Goal: Task Accomplishment & Management: Manage account settings

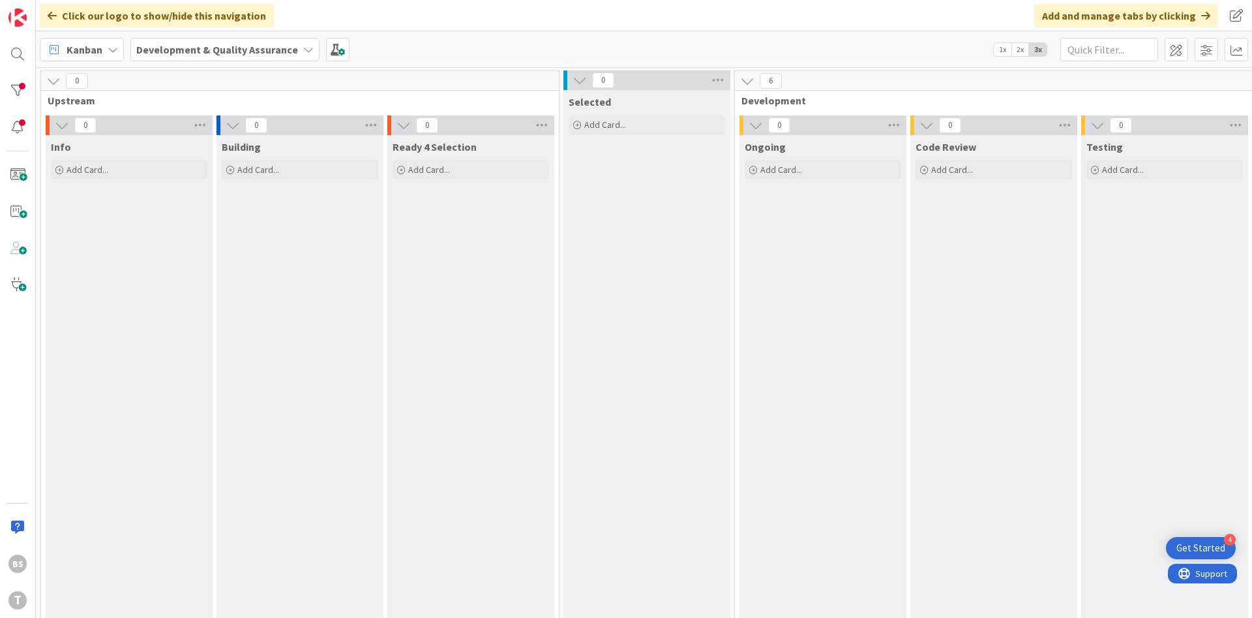
scroll to position [0, 246]
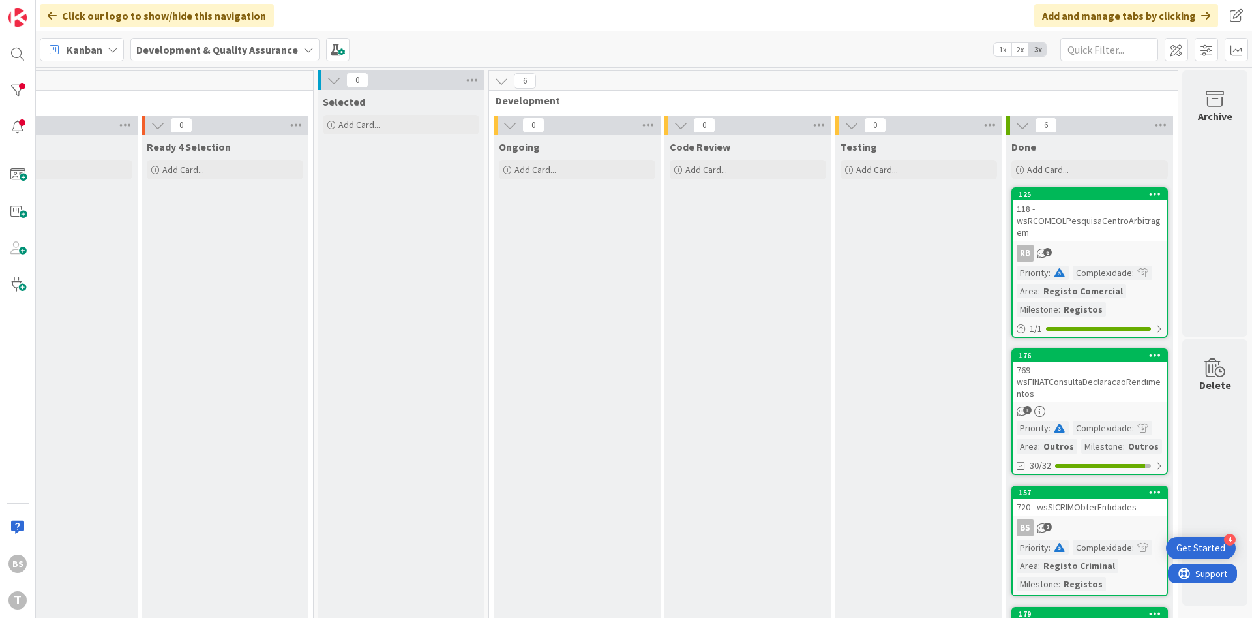
click at [1083, 222] on div "118 - wsRCOMEOLPesquisaCentroArbitragem" at bounding box center [1090, 220] width 154 height 40
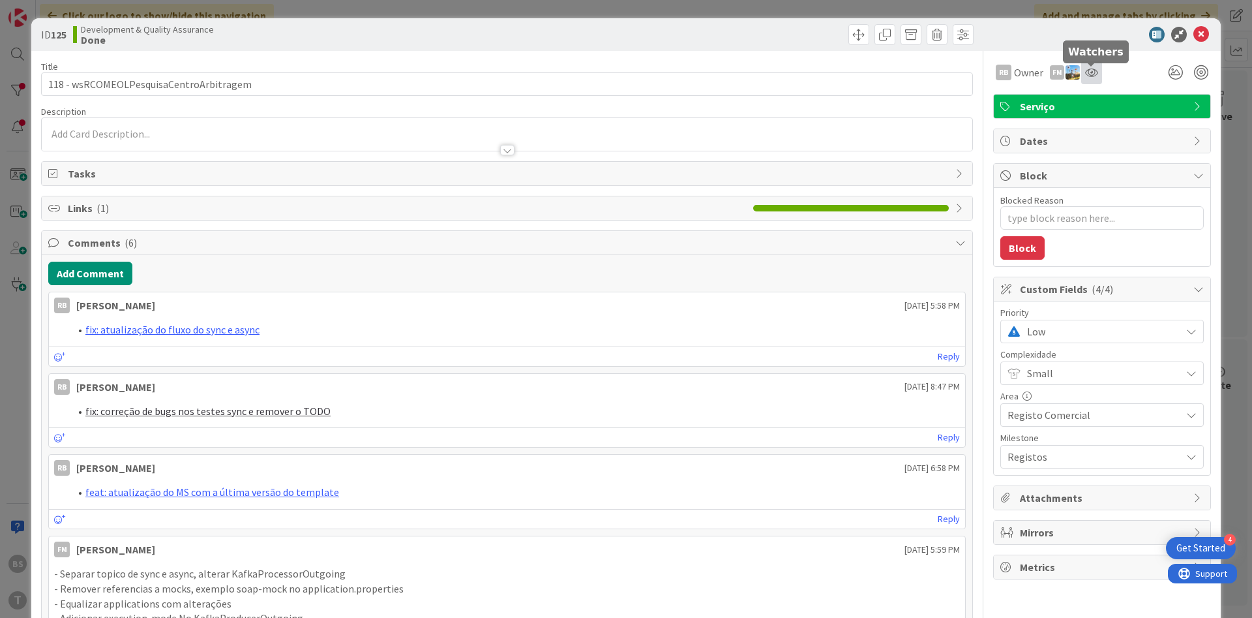
click at [1096, 77] on icon at bounding box center [1091, 72] width 13 height 10
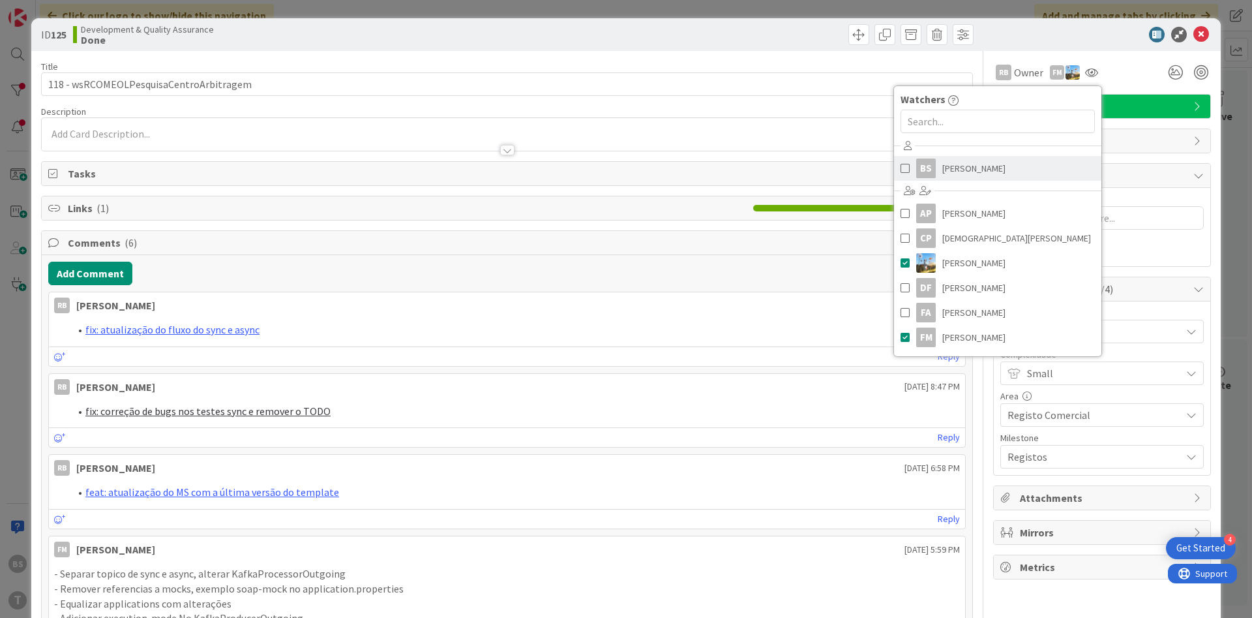
click at [959, 170] on span "[PERSON_NAME]" at bounding box center [974, 169] width 63 height 20
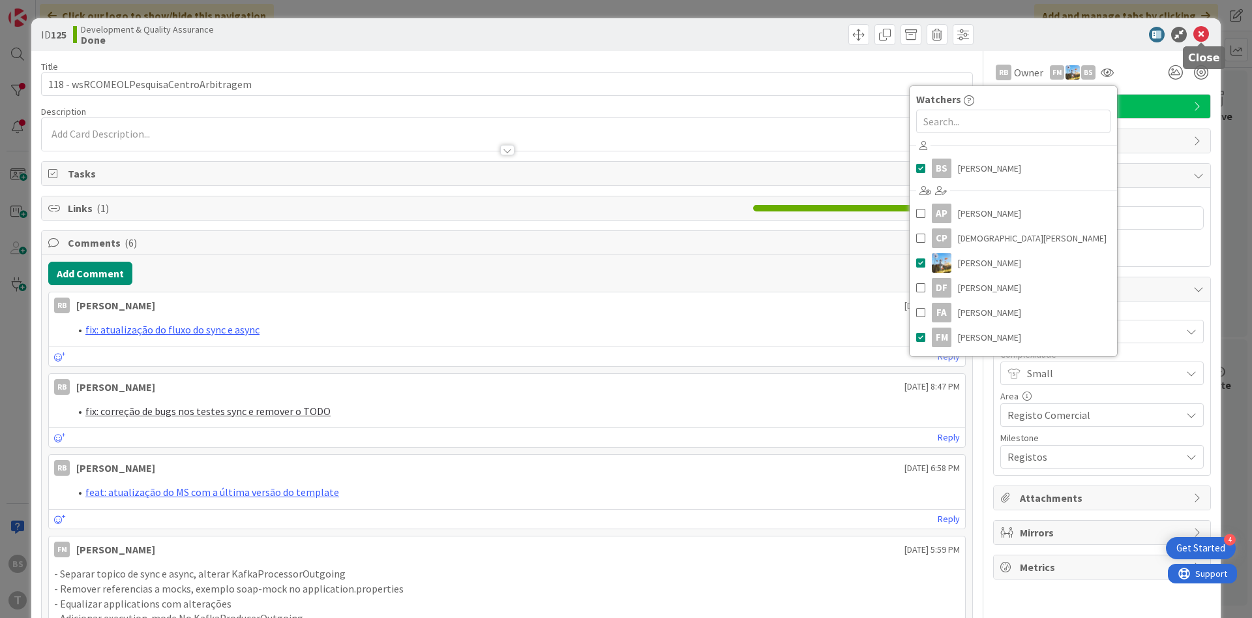
click at [1200, 39] on icon at bounding box center [1202, 35] width 16 height 16
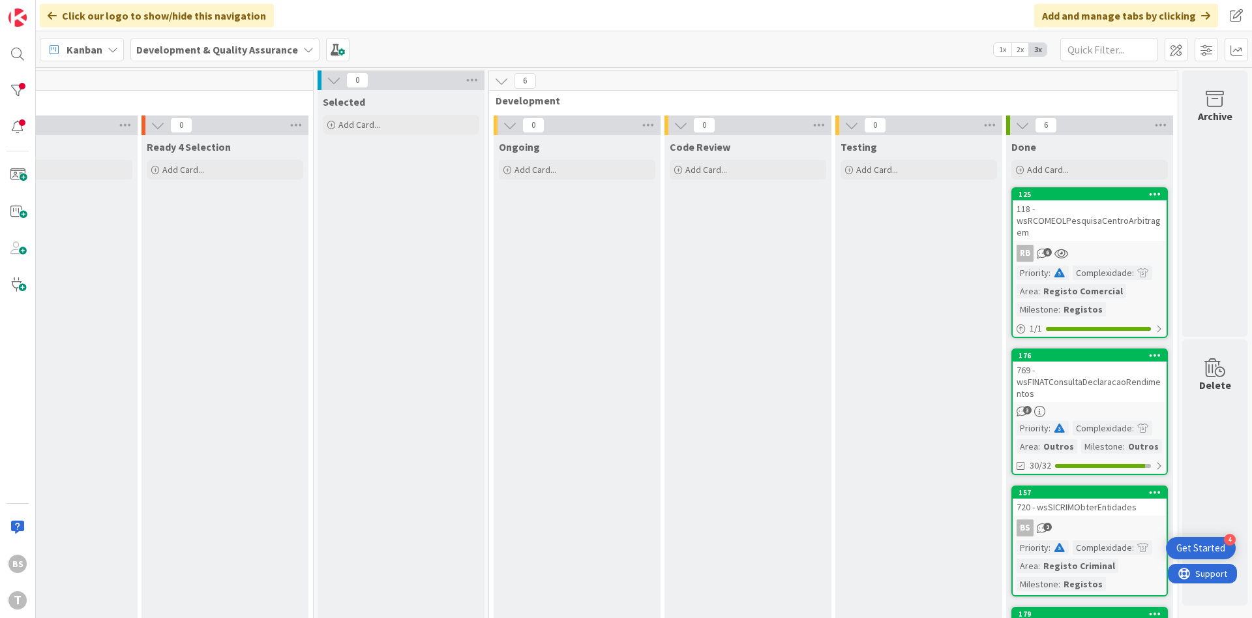
click at [1100, 393] on div "769 - wsFINATConsultaDeclaracaoRendimentos" at bounding box center [1090, 381] width 154 height 40
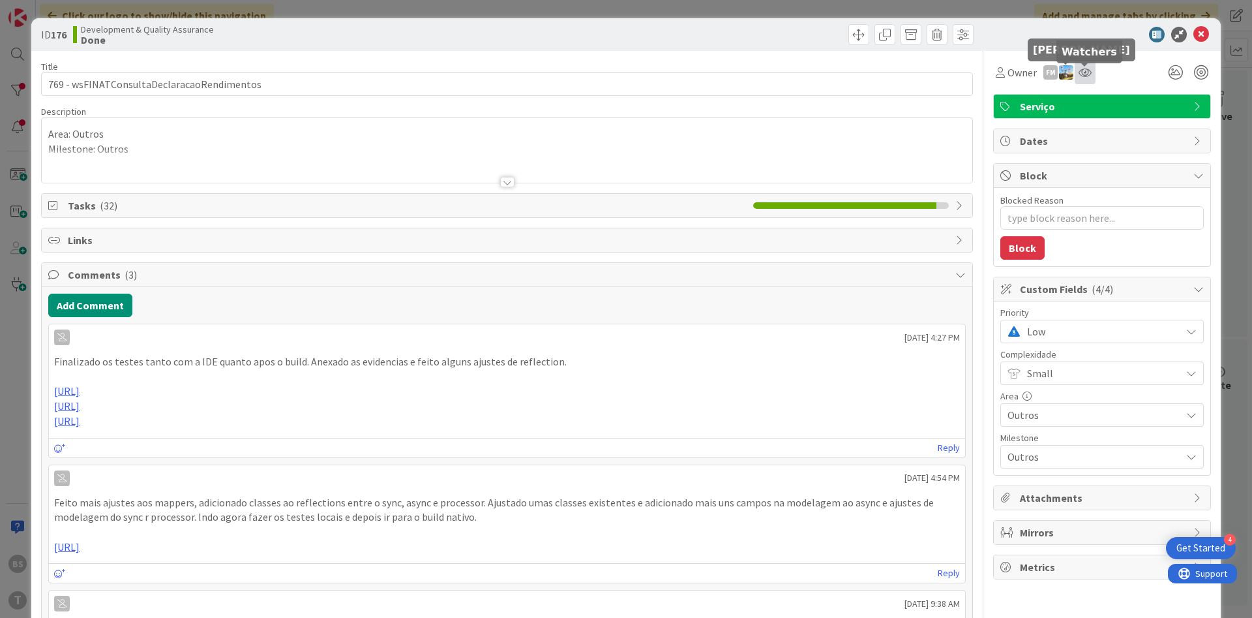
click at [1082, 76] on icon at bounding box center [1085, 72] width 13 height 10
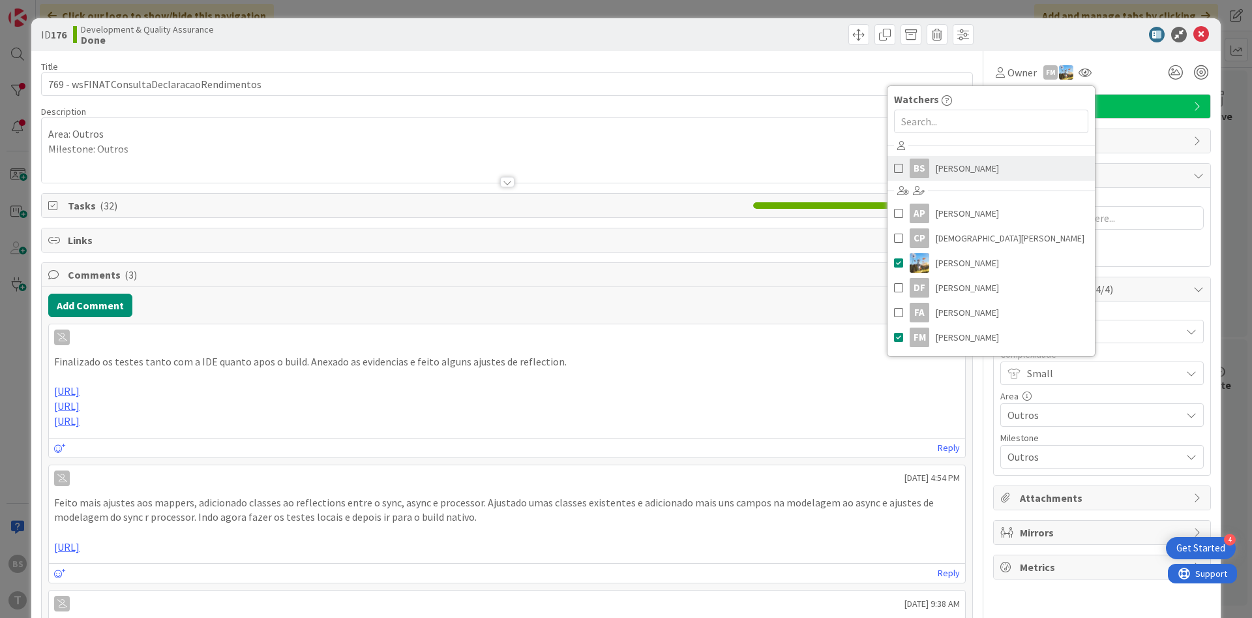
click at [978, 174] on span "[PERSON_NAME]" at bounding box center [967, 169] width 63 height 20
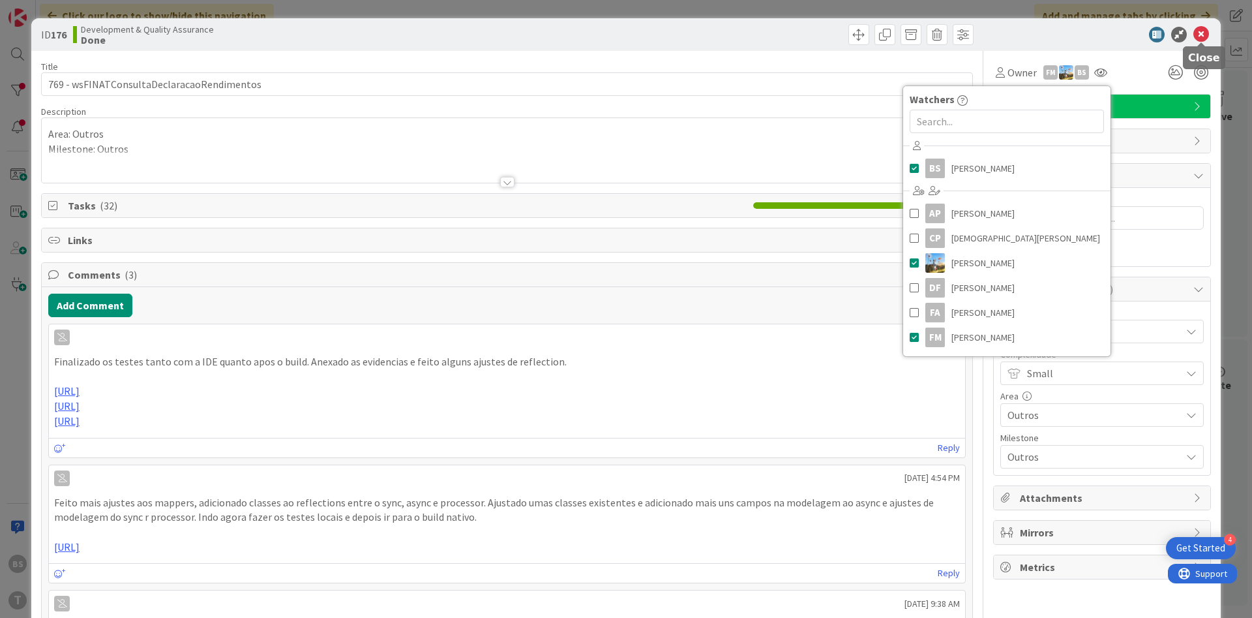
click at [1207, 35] on icon at bounding box center [1202, 35] width 16 height 16
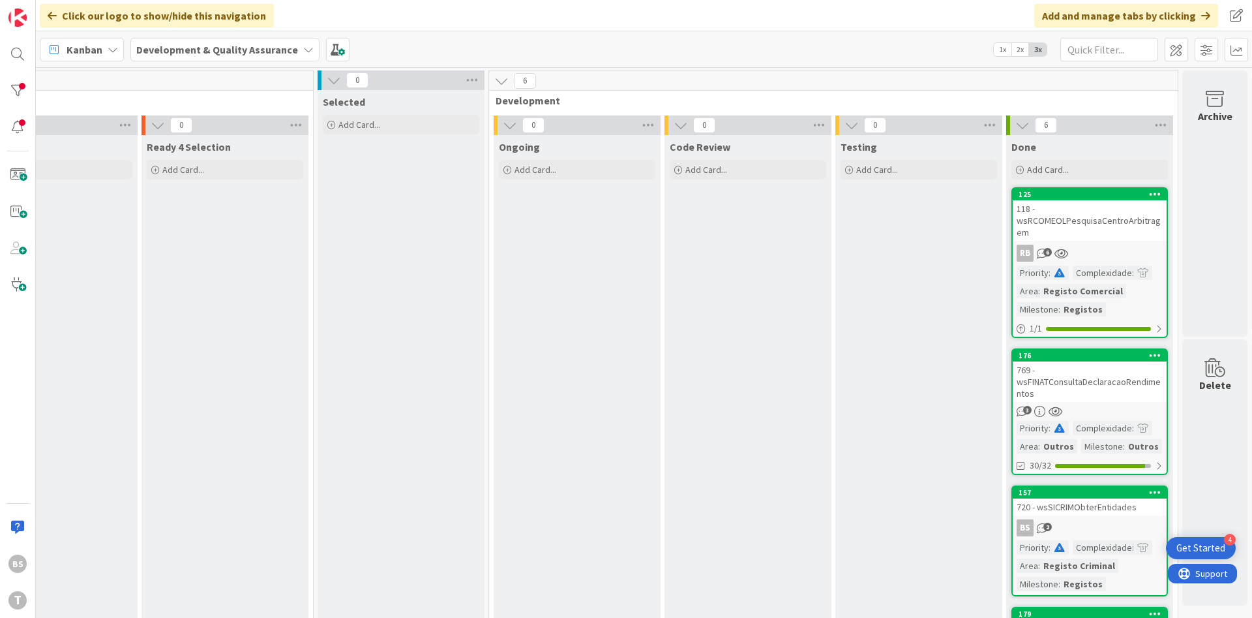
click at [1093, 205] on div "118 - wsRCOMEOLPesquisaCentroArbitragem" at bounding box center [1090, 220] width 154 height 40
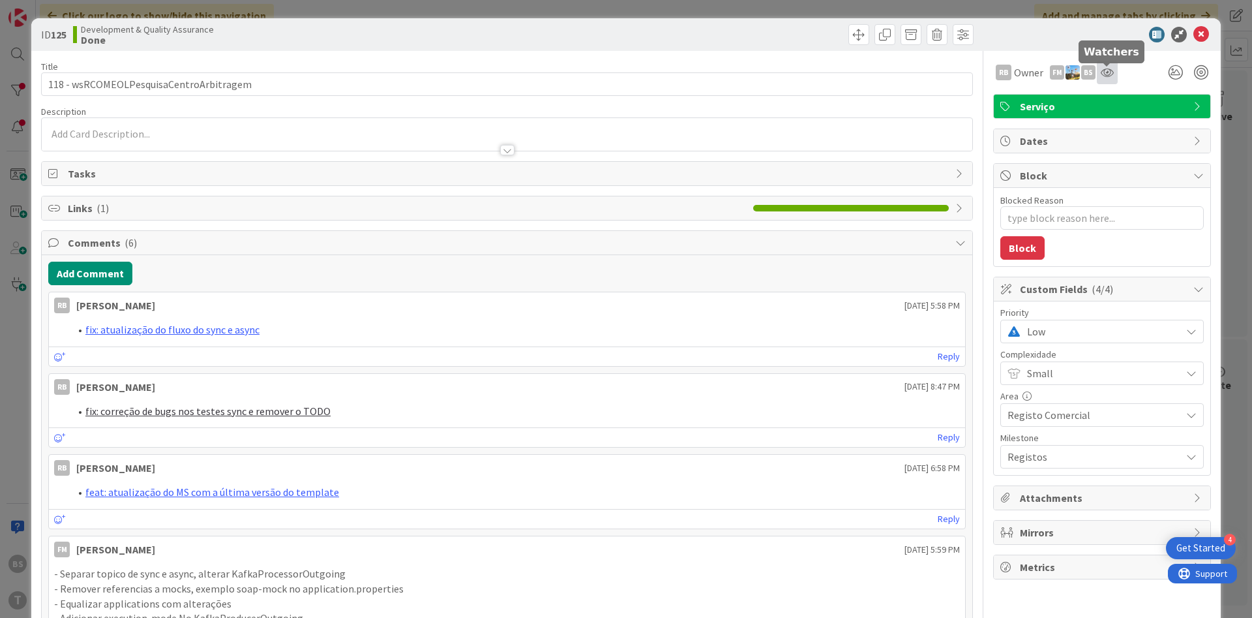
click at [1108, 76] on icon at bounding box center [1107, 72] width 13 height 10
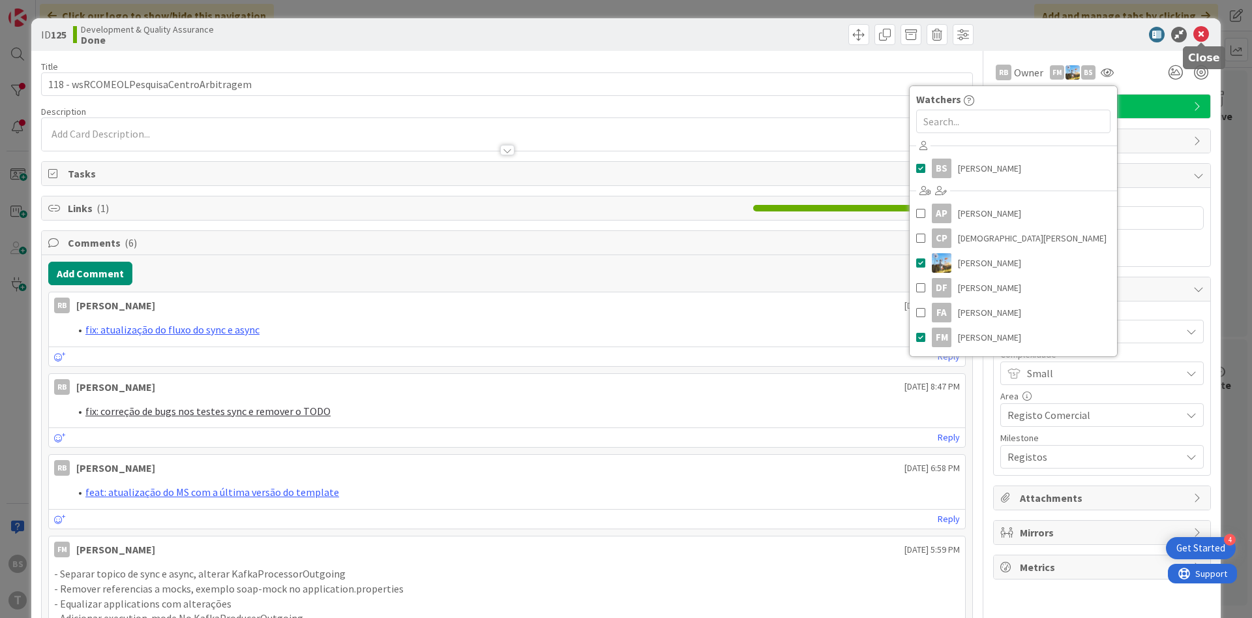
click at [1204, 34] on icon at bounding box center [1202, 35] width 16 height 16
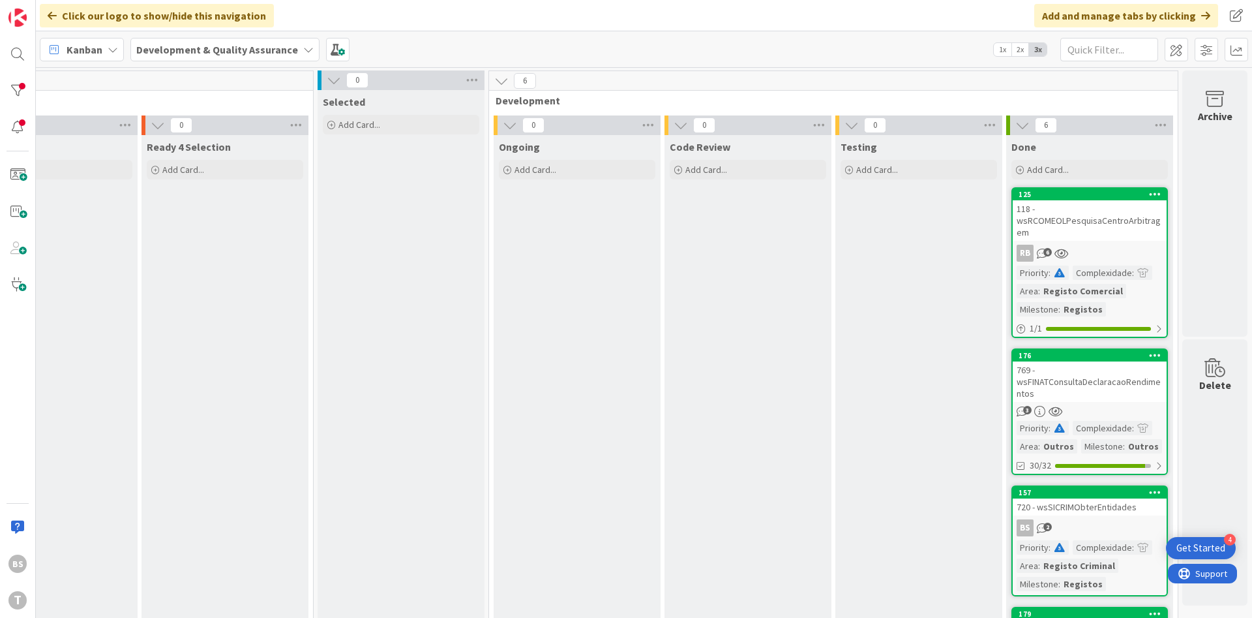
click at [1085, 412] on div "3" at bounding box center [1090, 411] width 154 height 11
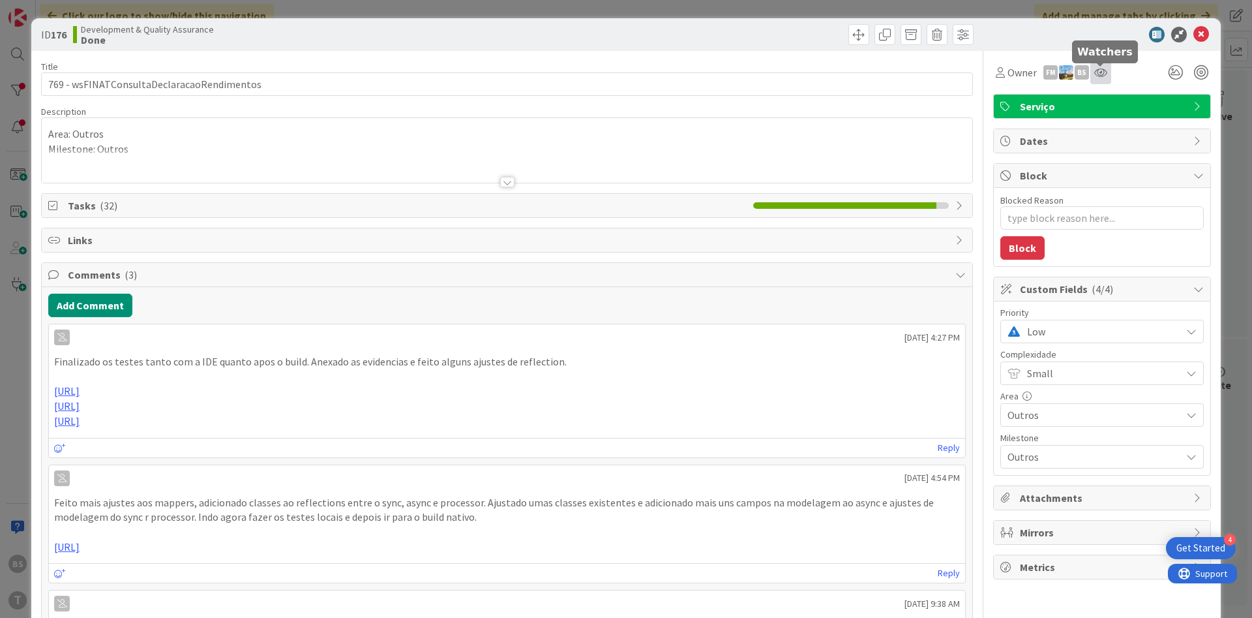
click at [1100, 72] on icon at bounding box center [1101, 72] width 13 height 10
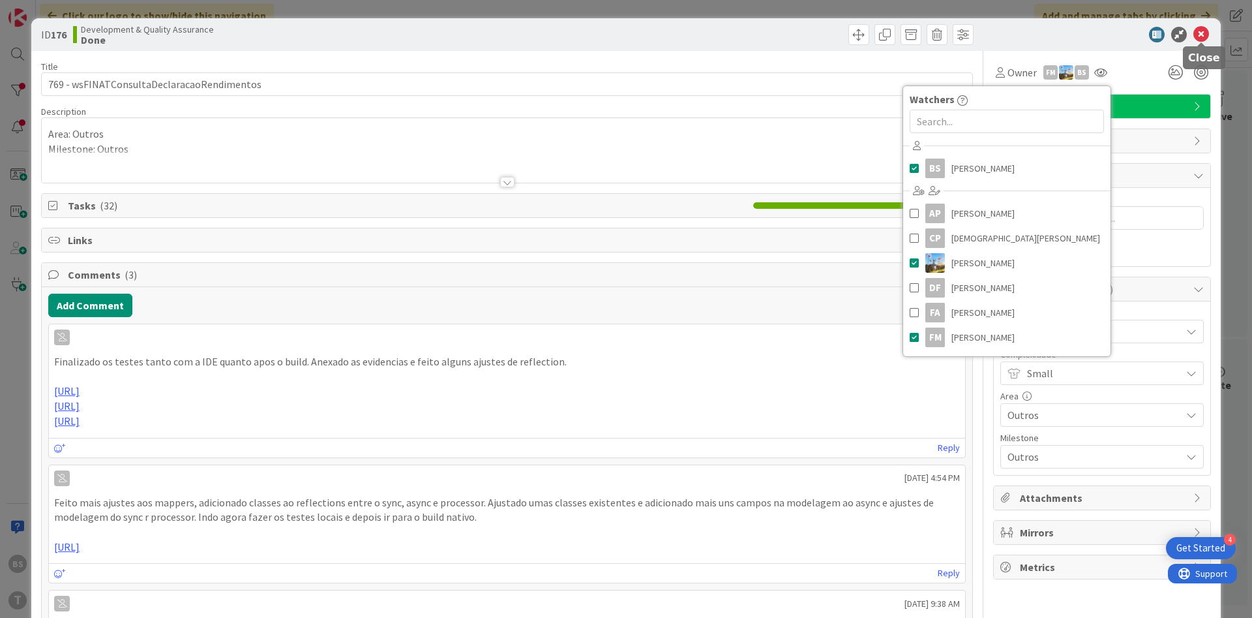
click at [1205, 35] on icon at bounding box center [1202, 35] width 16 height 16
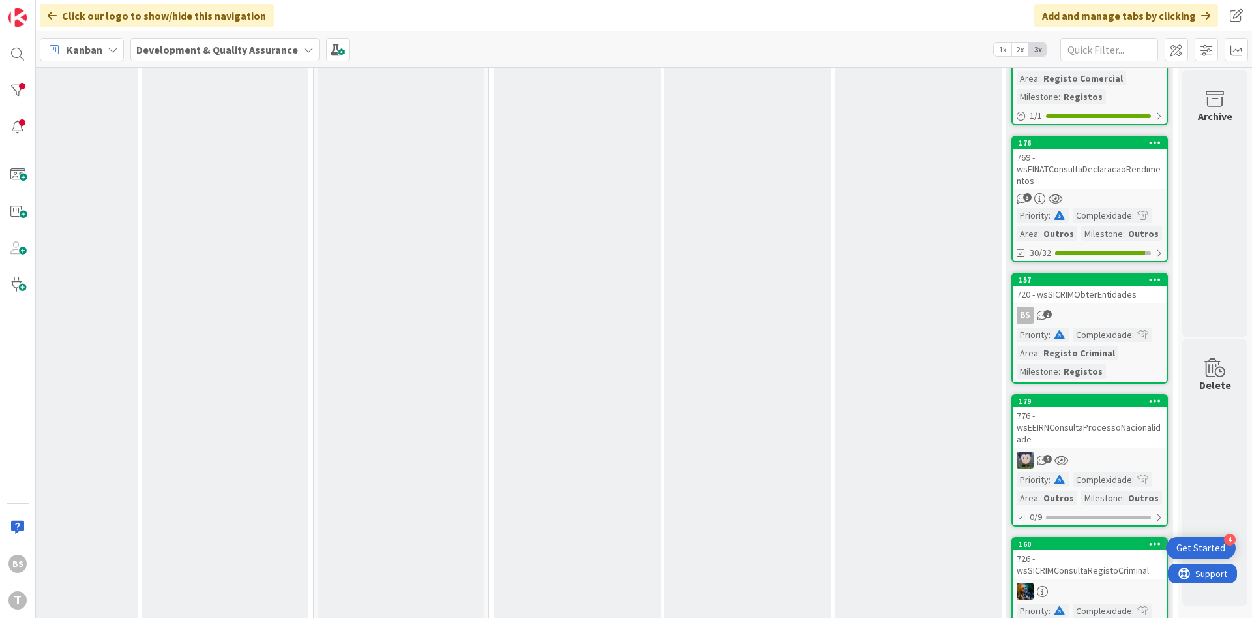
scroll to position [235, 246]
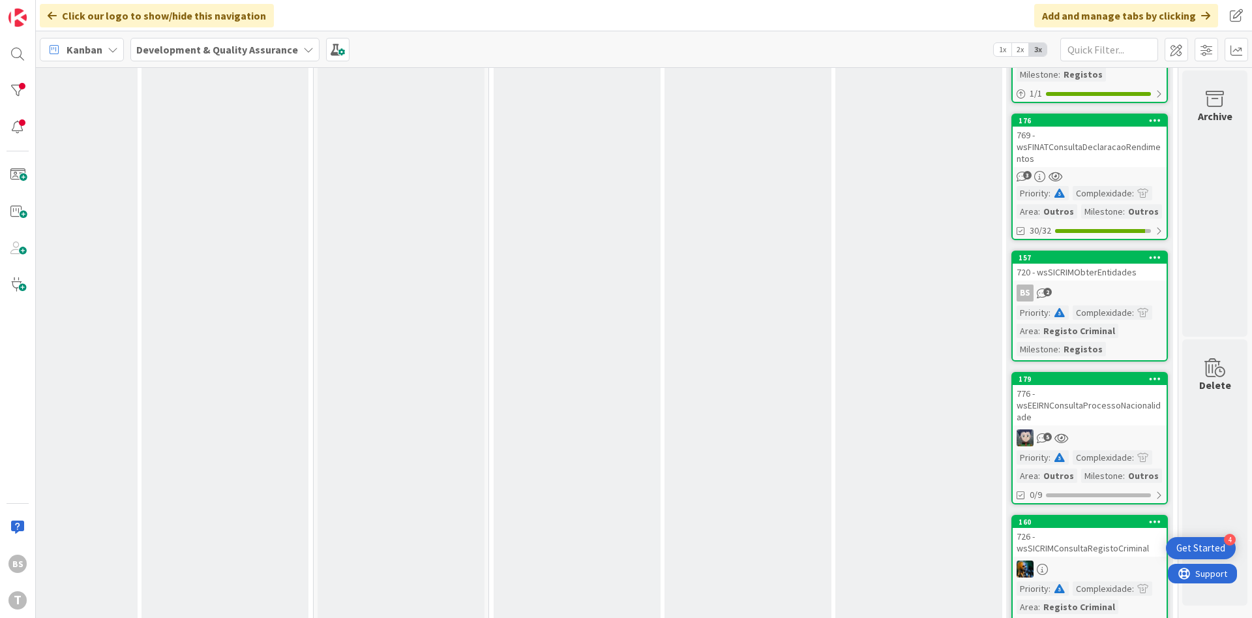
click at [1106, 282] on link "157 720 - wsSICRIMObterEntidades BS 2 Priority : Complexidade : Area : Registo …" at bounding box center [1090, 305] width 157 height 111
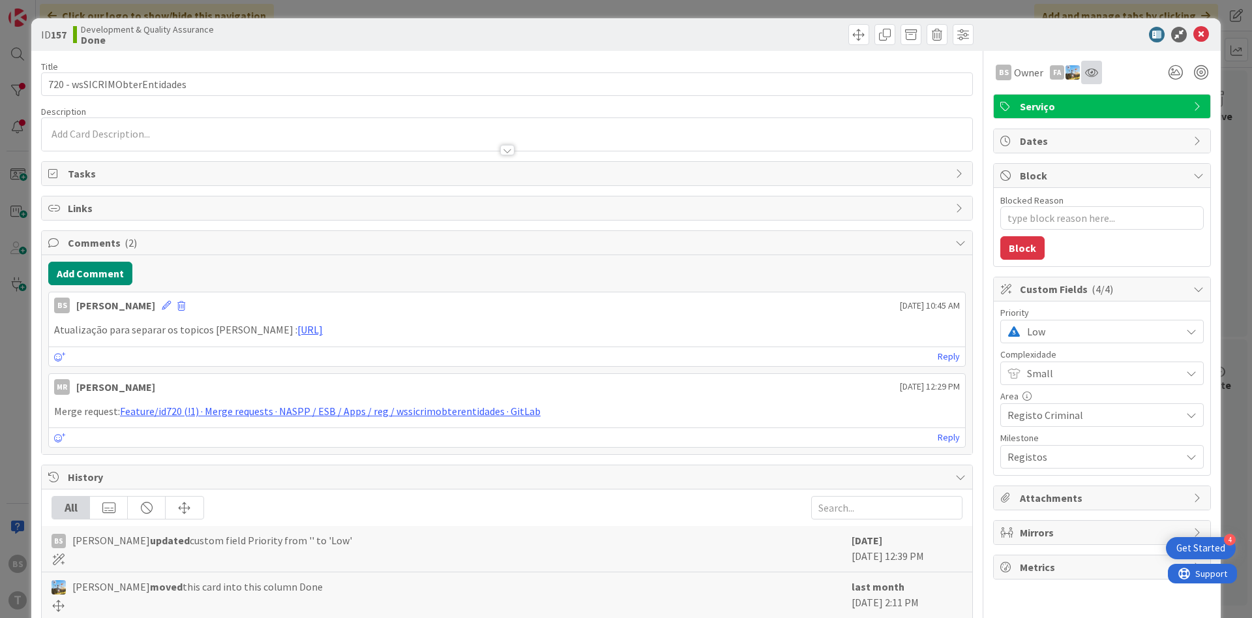
click at [1090, 65] on div at bounding box center [1092, 72] width 21 height 23
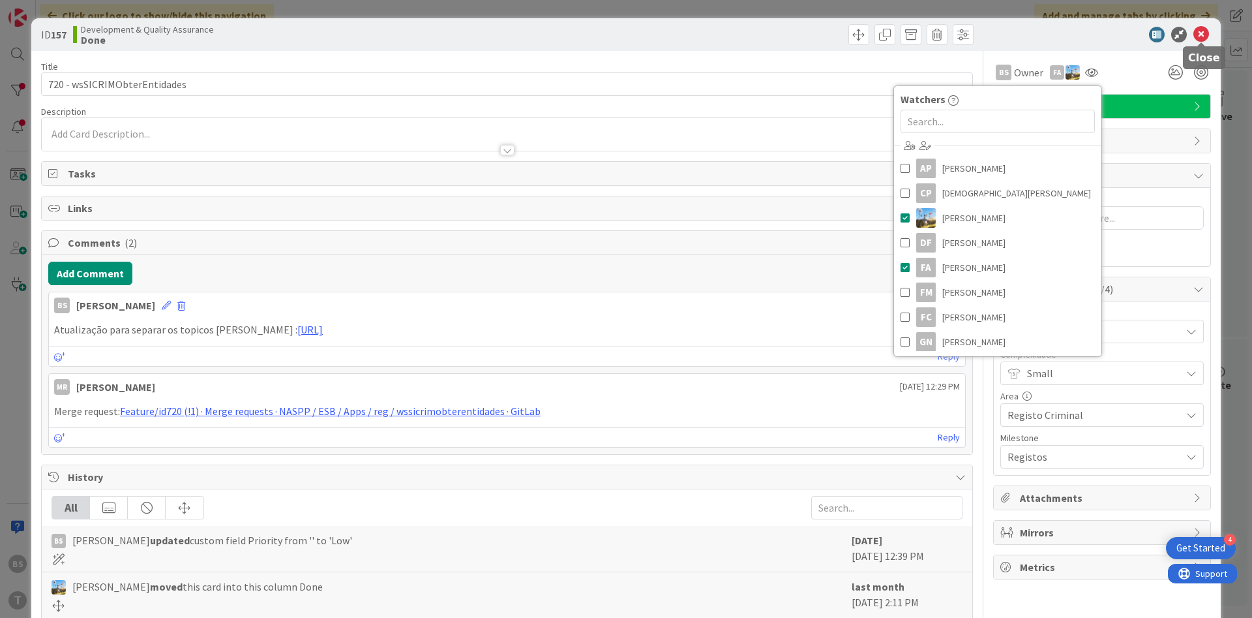
click at [1200, 28] on icon at bounding box center [1202, 35] width 16 height 16
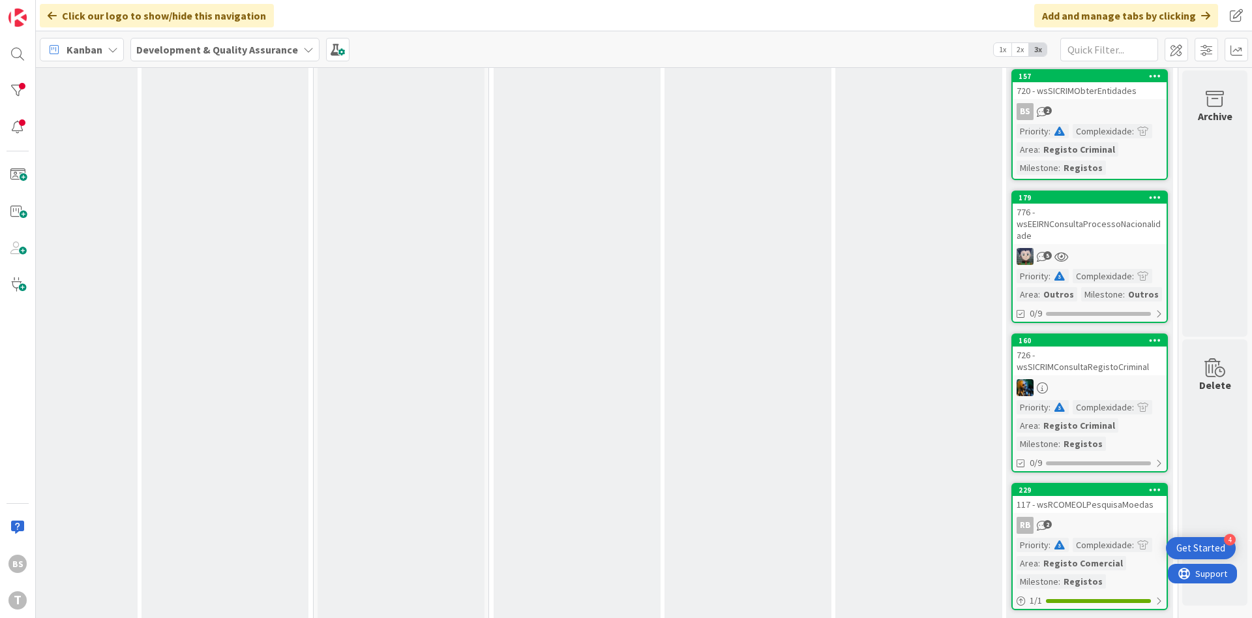
scroll to position [432, 246]
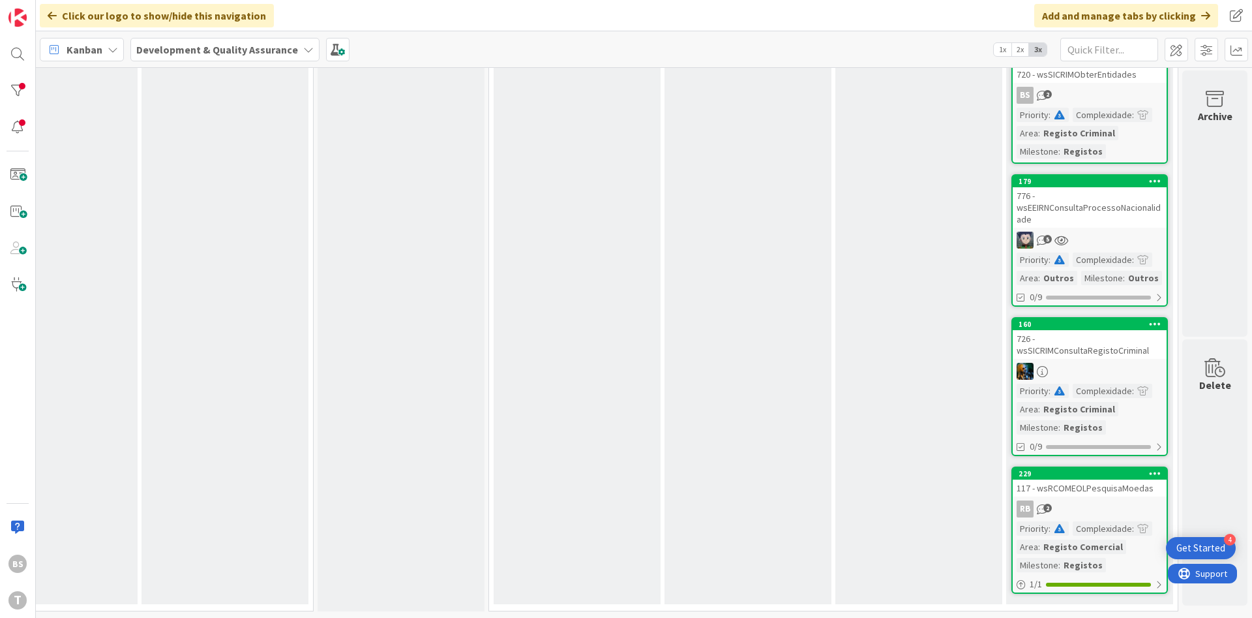
click at [1114, 223] on div "776 - wsEEIRNConsultaProcessoNacionalidade" at bounding box center [1090, 207] width 154 height 40
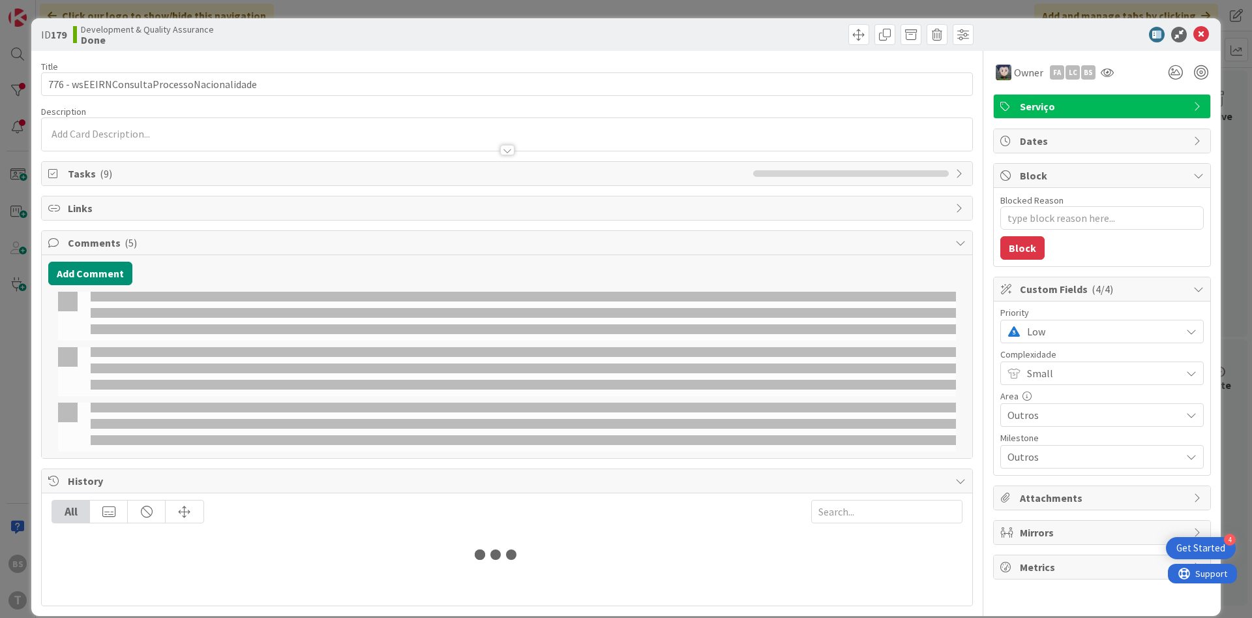
type textarea "x"
select select "java"
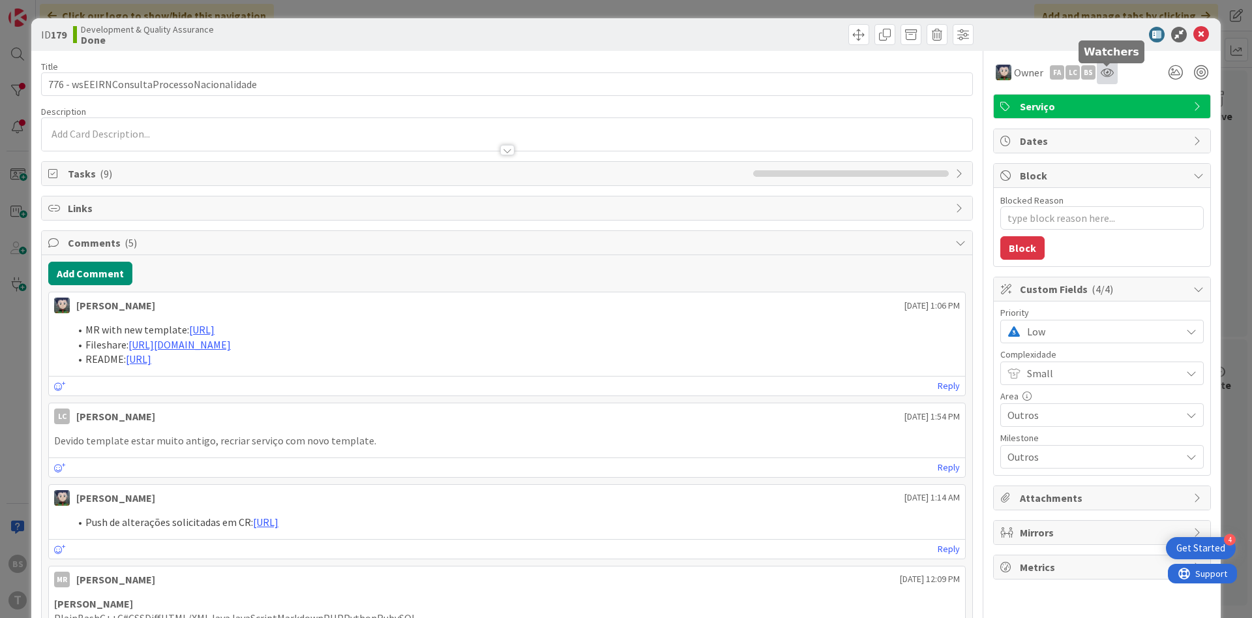
click at [1107, 72] on icon at bounding box center [1107, 72] width 13 height 10
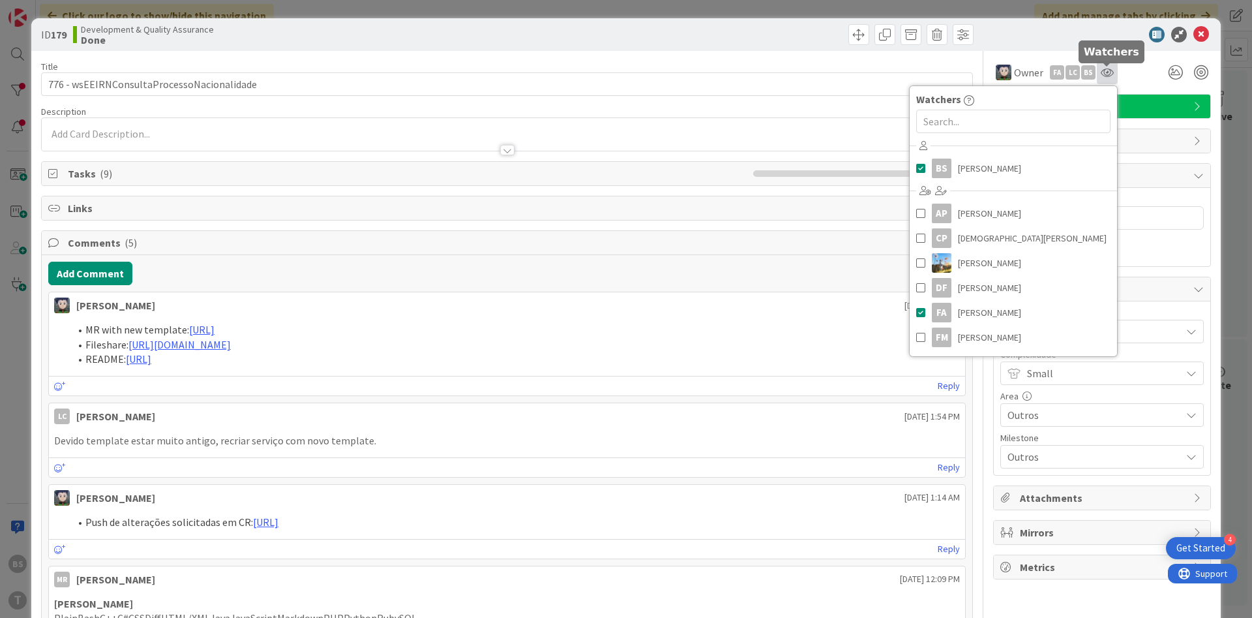
click at [1106, 70] on icon at bounding box center [1107, 72] width 13 height 10
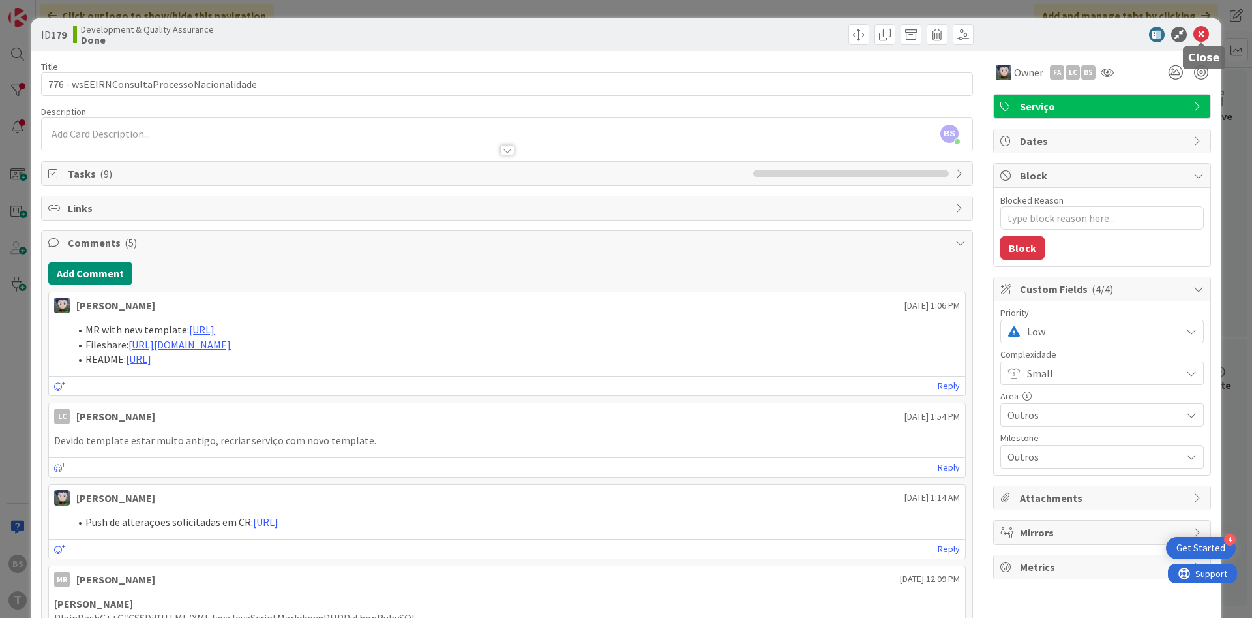
click at [1205, 38] on icon at bounding box center [1202, 35] width 16 height 16
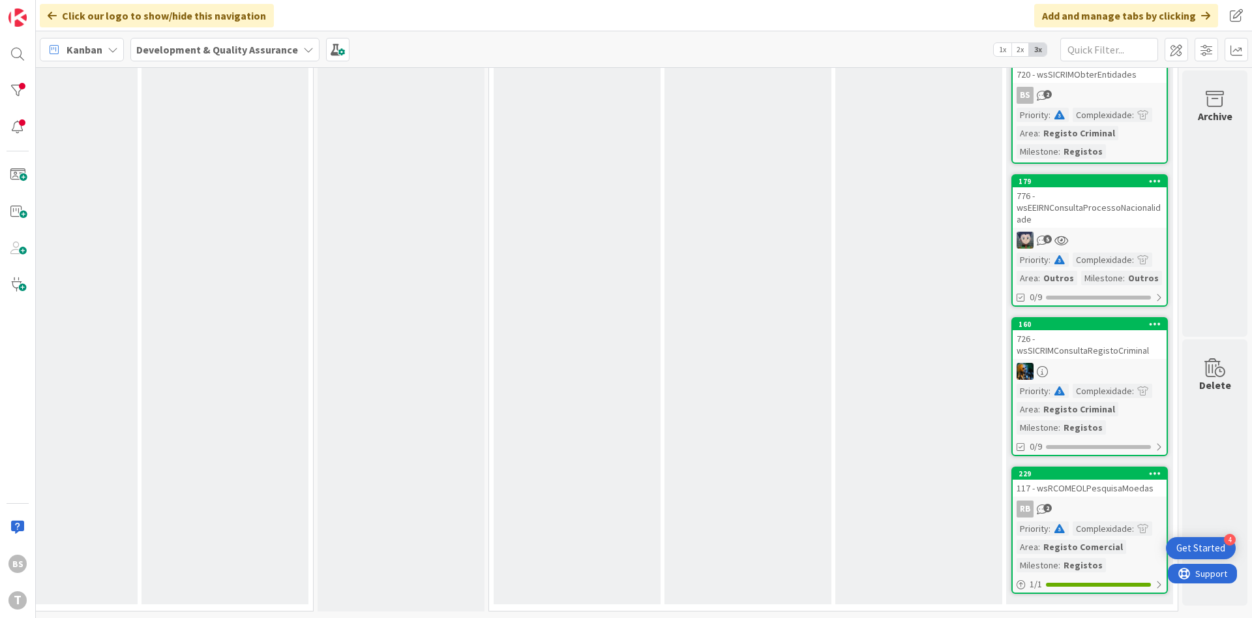
click at [1126, 492] on div "117 - wsRCOMEOLPesquisaMoedas" at bounding box center [1090, 487] width 154 height 17
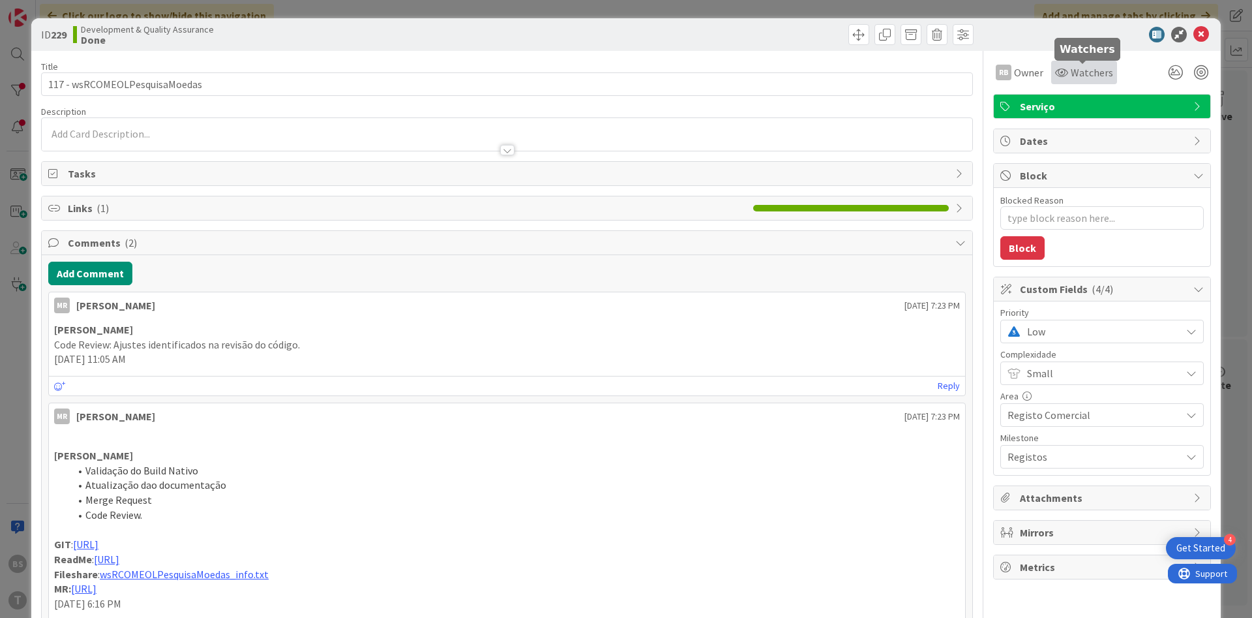
click at [1102, 76] on span "Watchers" at bounding box center [1092, 73] width 42 height 16
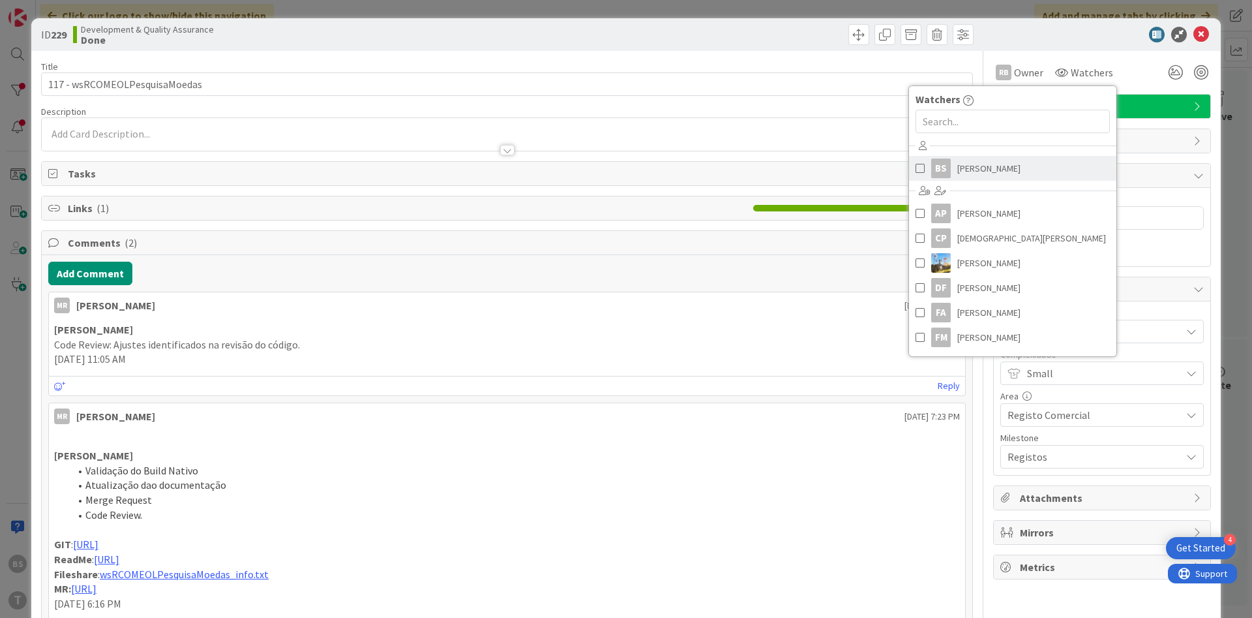
click at [981, 180] on link "BS [PERSON_NAME]" at bounding box center [1012, 168] width 207 height 25
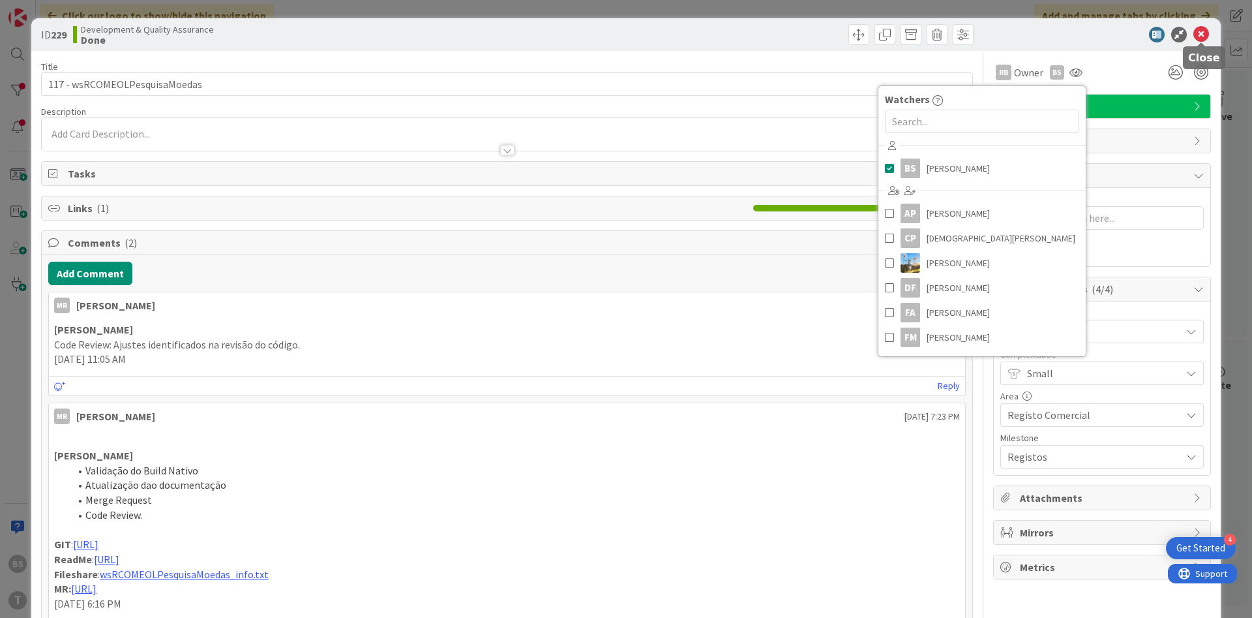
click at [1206, 37] on icon at bounding box center [1202, 35] width 16 height 16
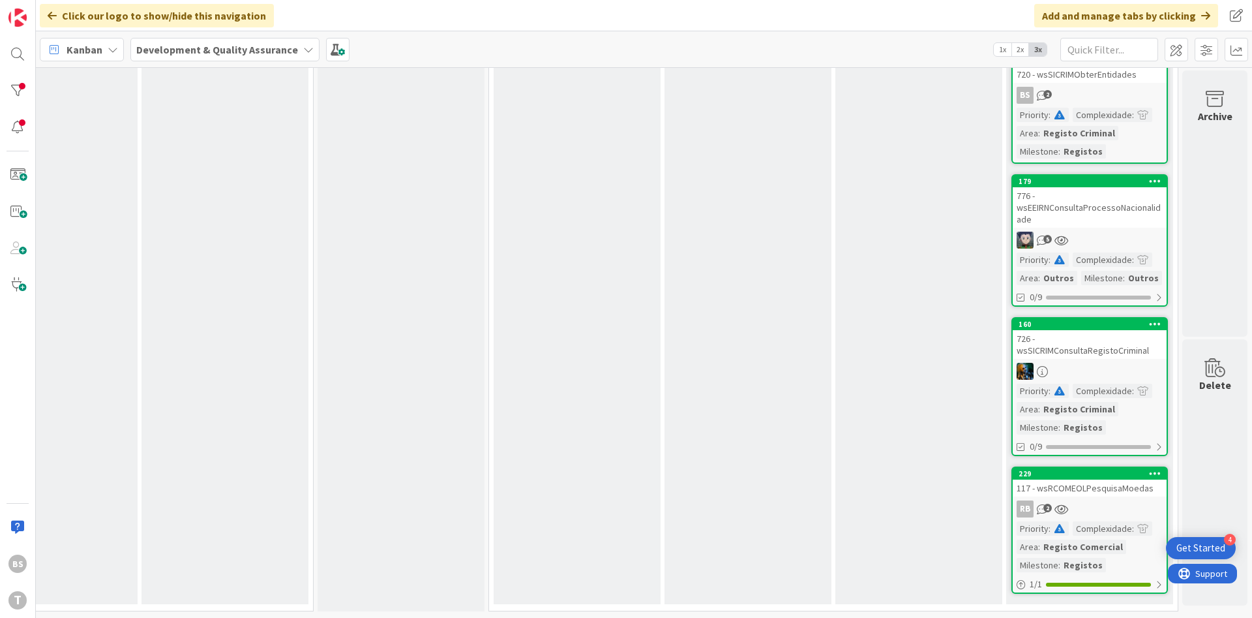
click at [1100, 352] on div "726 - wsSICRIMConsultaRegistoCriminal" at bounding box center [1090, 344] width 154 height 29
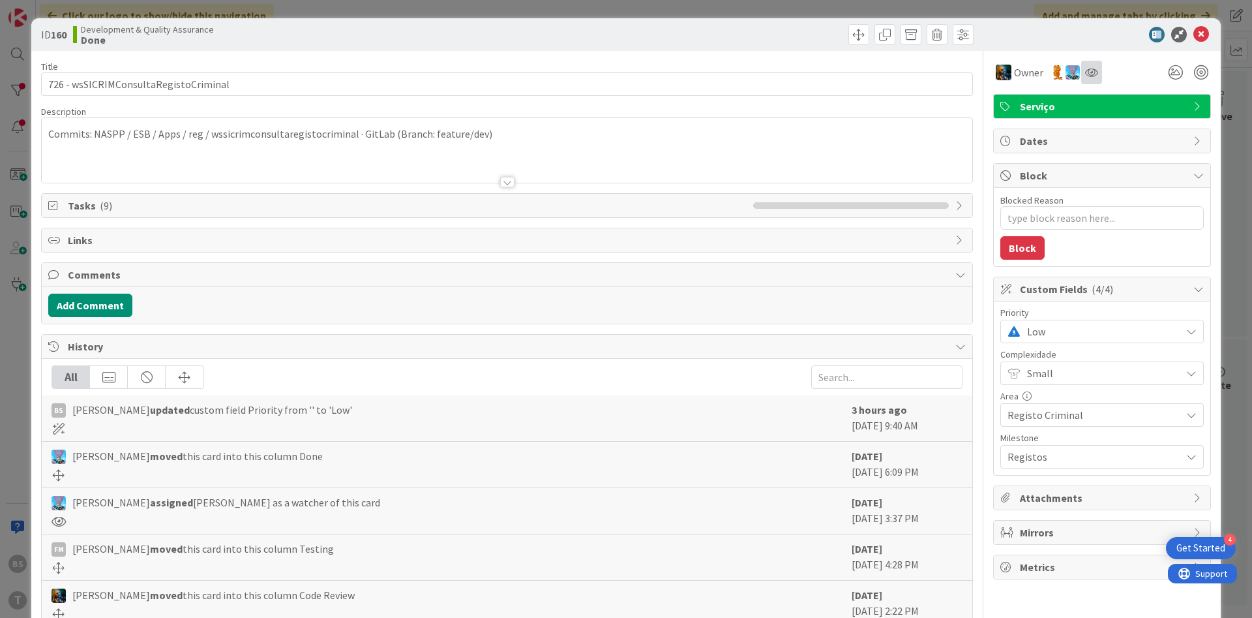
click at [1101, 79] on div at bounding box center [1092, 72] width 21 height 23
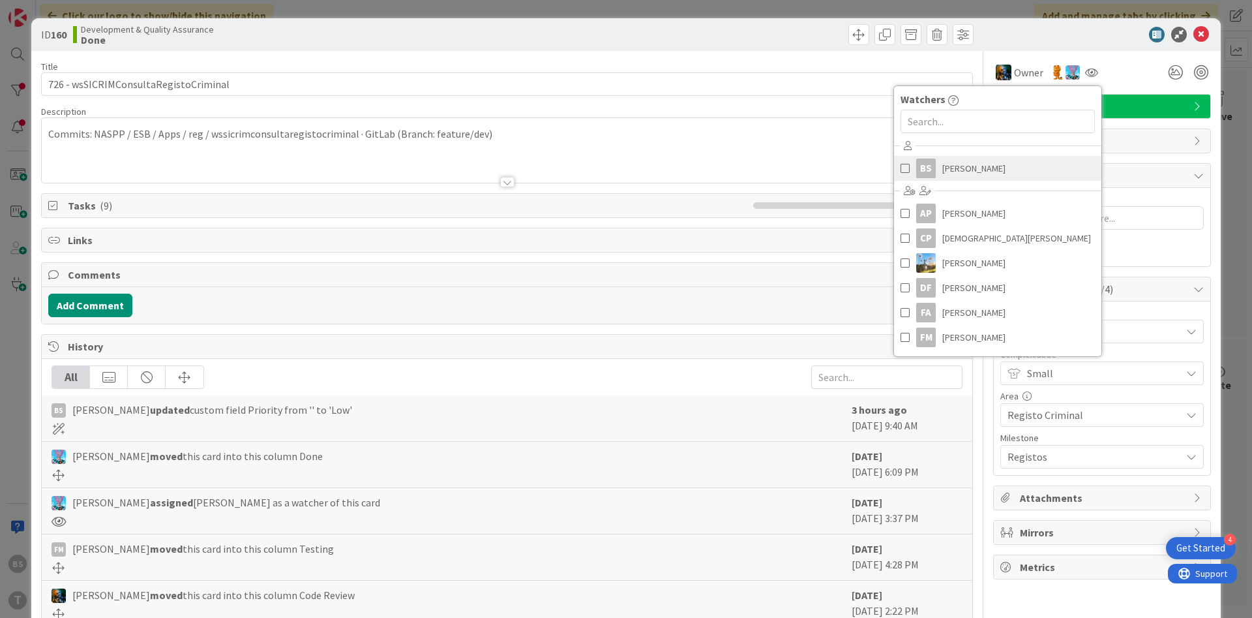
click at [995, 169] on link "BS [PERSON_NAME]" at bounding box center [997, 168] width 207 height 25
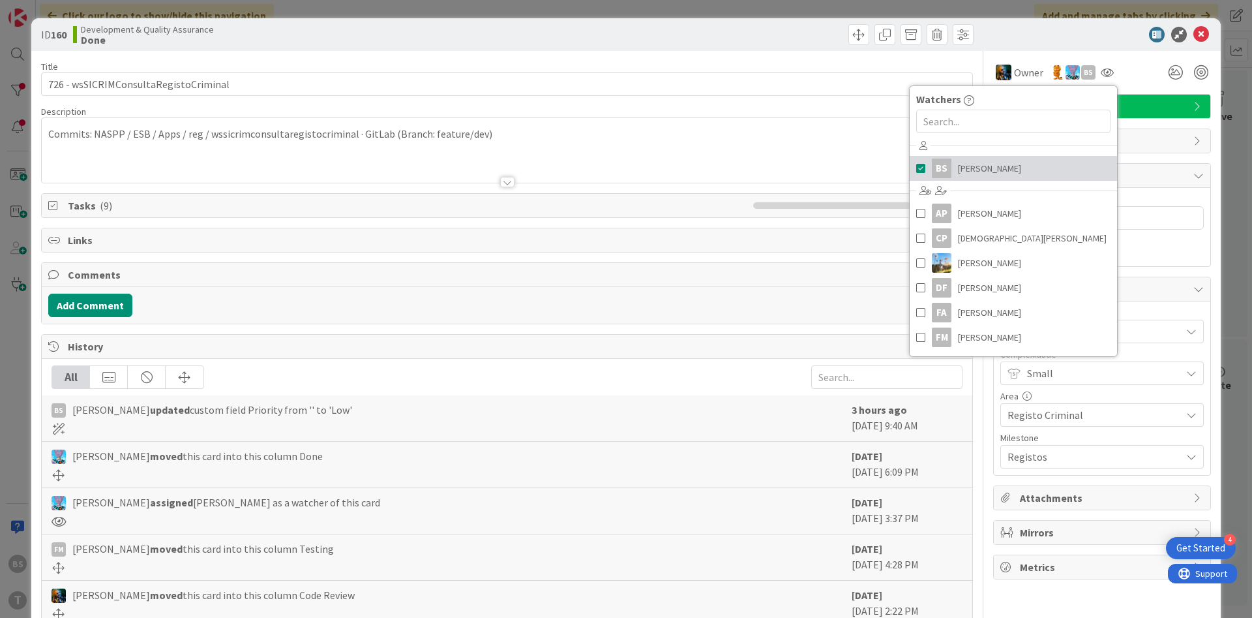
type textarea "x"
click at [1202, 33] on icon at bounding box center [1202, 35] width 16 height 16
